Goal: Information Seeking & Learning: Learn about a topic

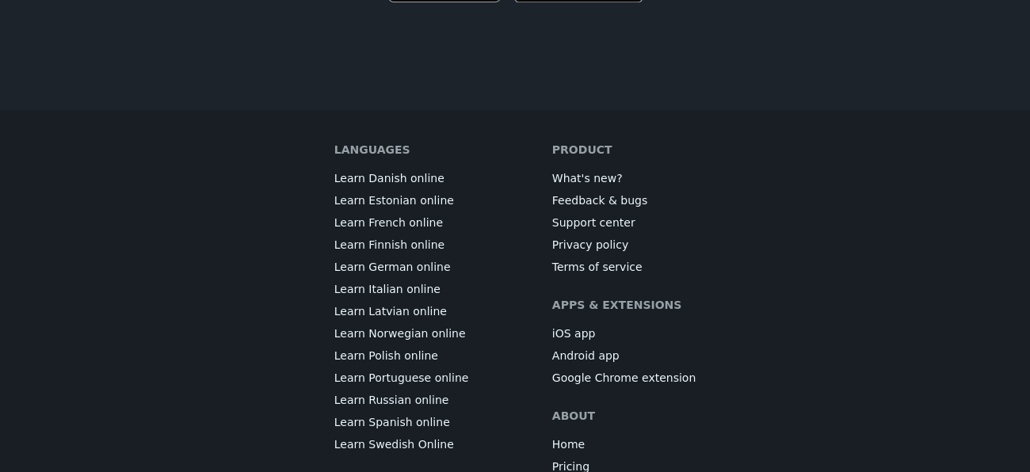
scroll to position [8849, 0]
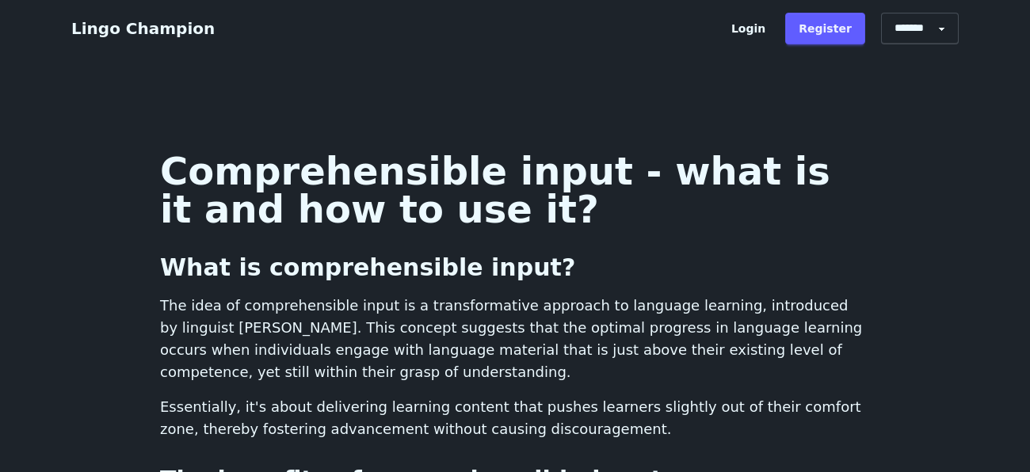
click at [404, 364] on p "The idea of comprehensible input is a transformative approach to language learn…" at bounding box center [515, 339] width 710 height 89
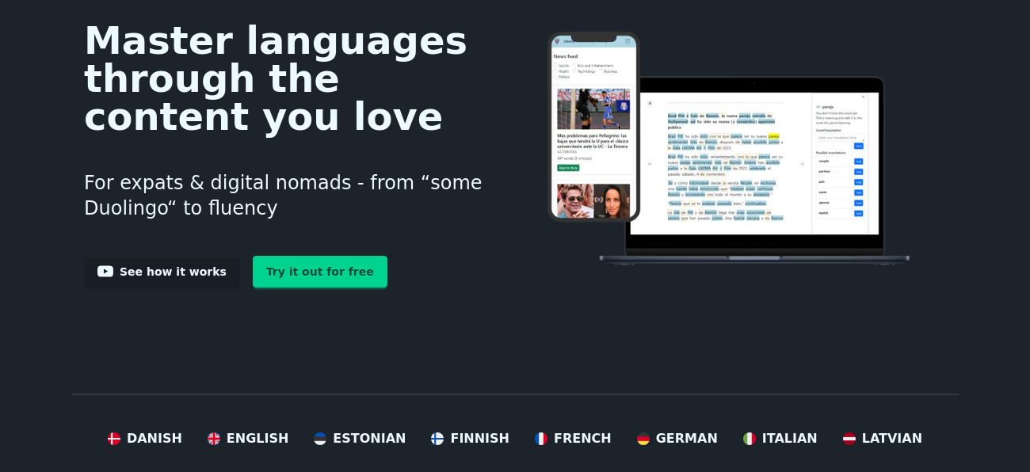
scroll to position [1551, 0]
